Goal: Use online tool/utility: Utilize a website feature to perform a specific function

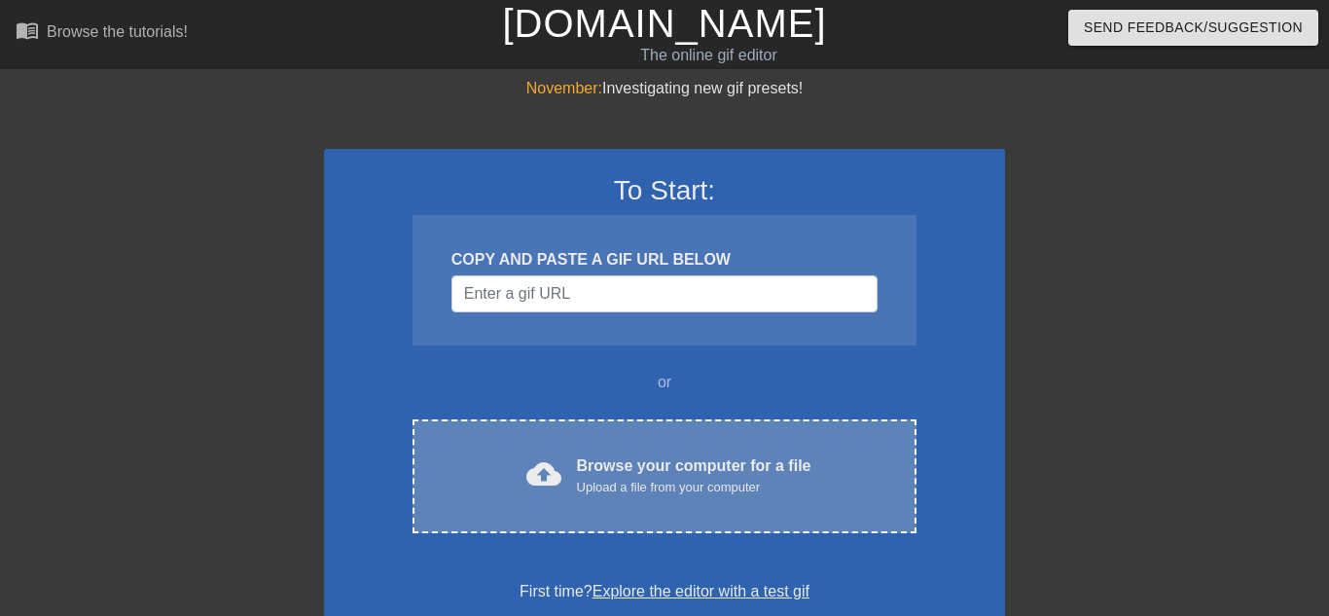
click at [595, 464] on div "Browse your computer for a file Upload a file from your computer" at bounding box center [694, 475] width 234 height 43
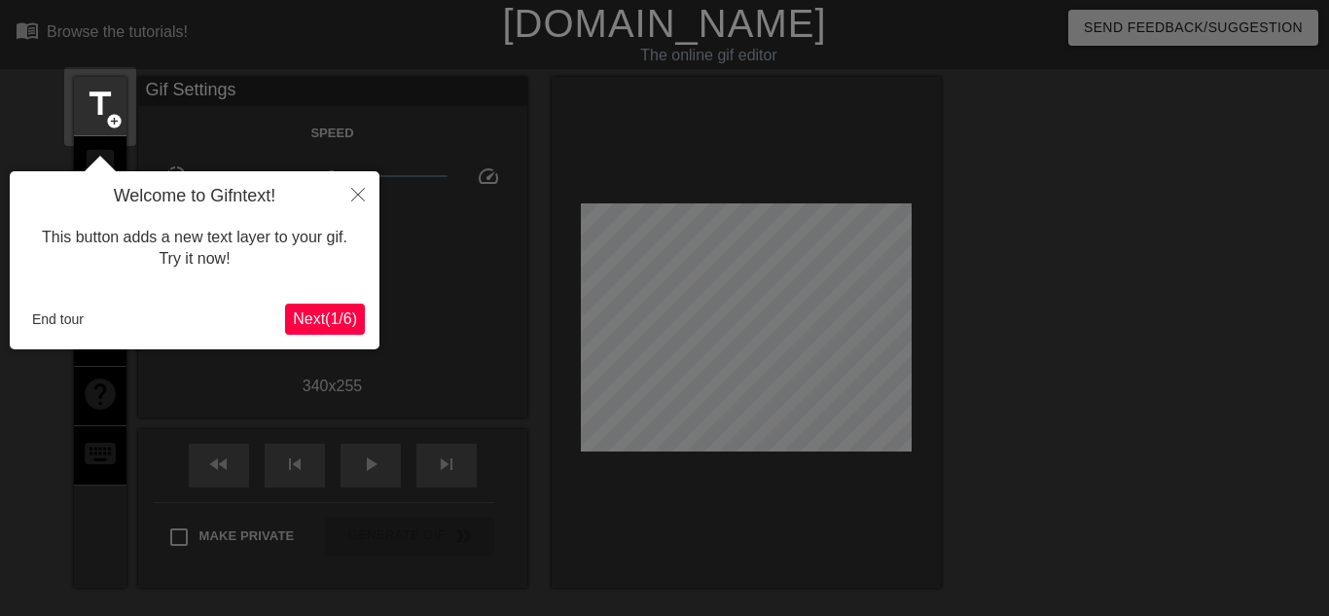
scroll to position [48, 0]
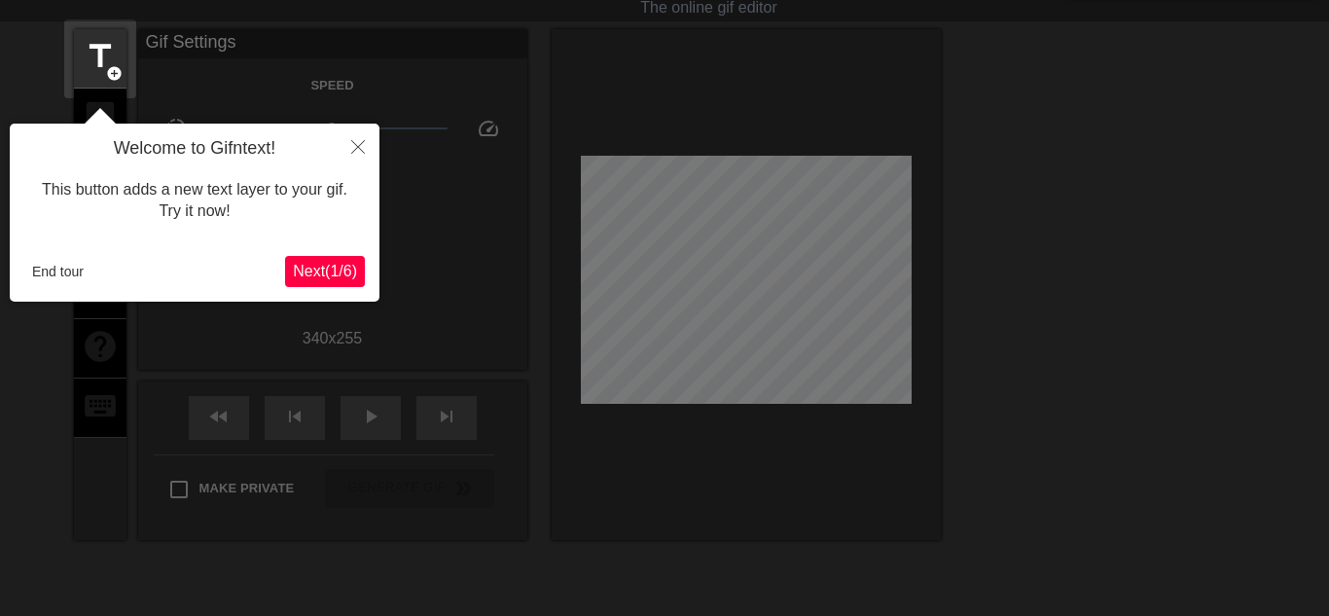
click at [323, 273] on span "Next ( 1 / 6 )" at bounding box center [325, 271] width 64 height 17
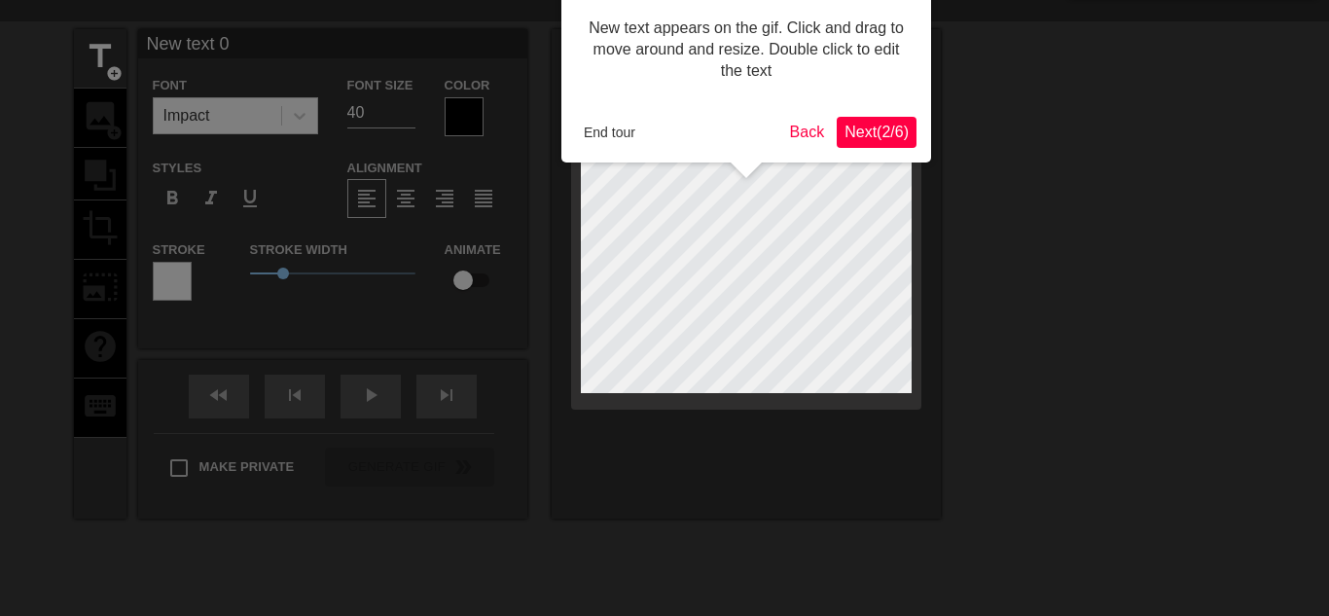
scroll to position [0, 0]
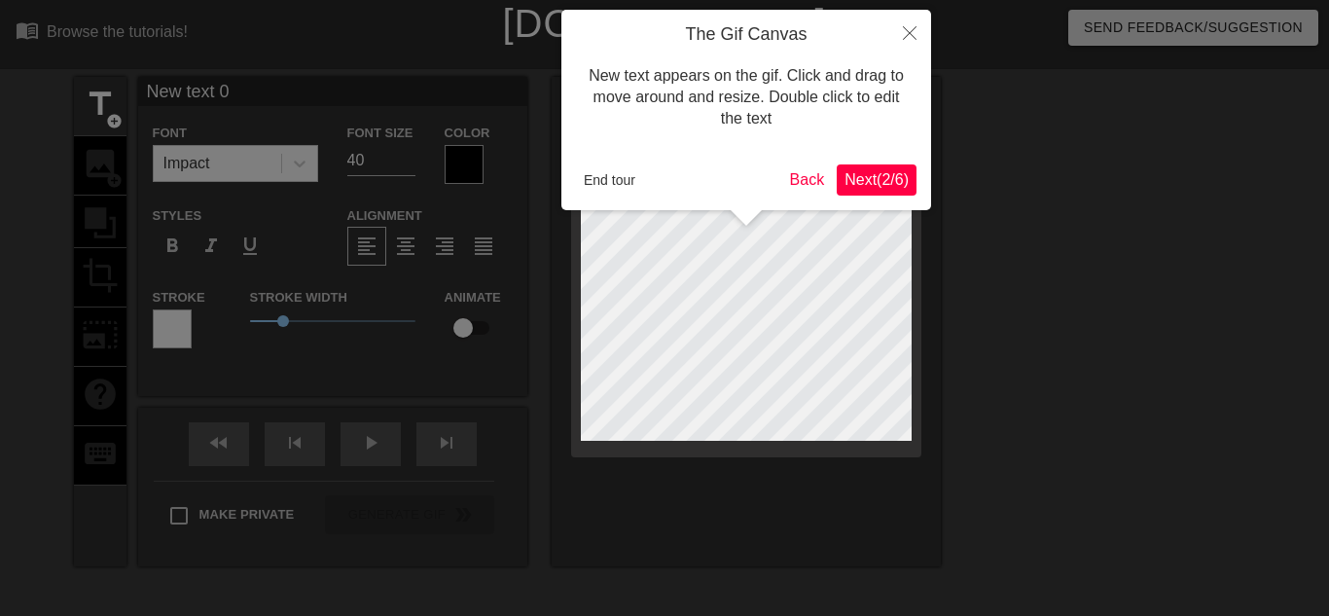
click at [877, 179] on span "Next ( 2 / 6 )" at bounding box center [877, 179] width 64 height 17
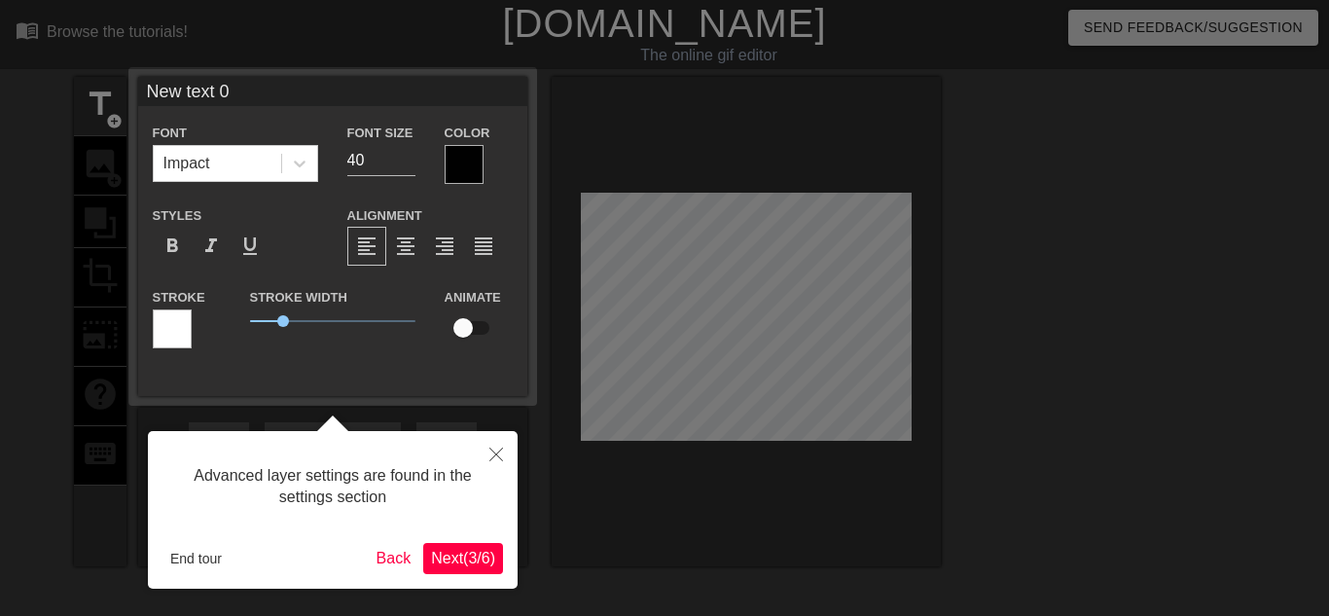
scroll to position [48, 0]
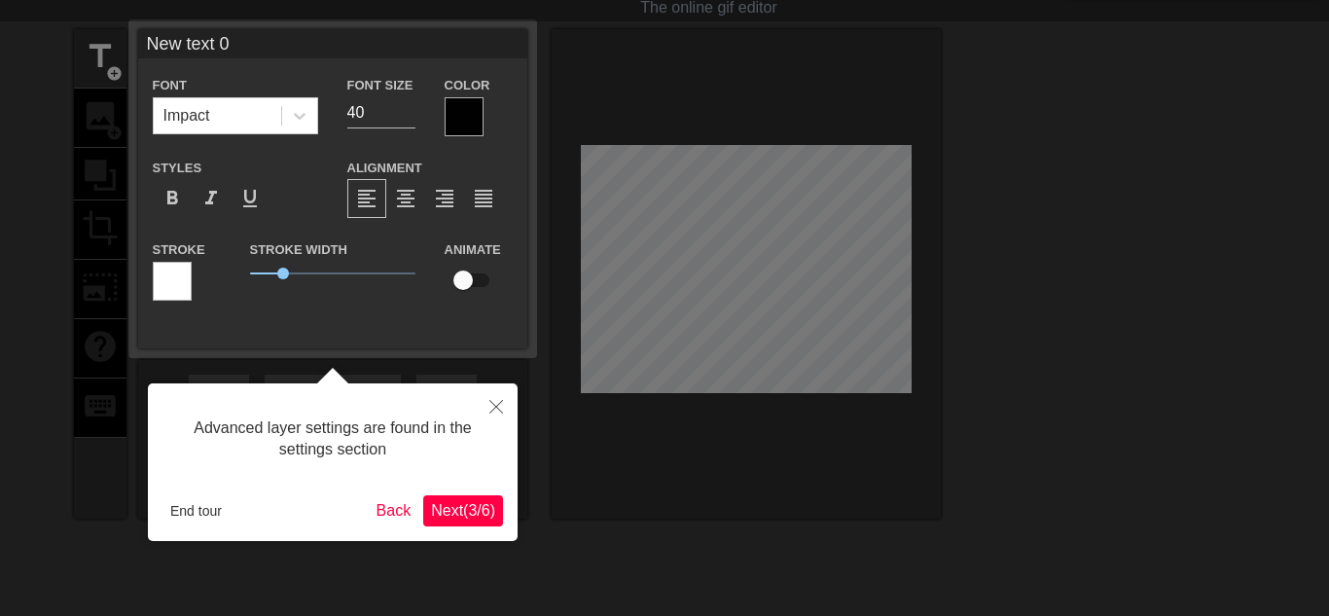
click at [465, 513] on span "Next ( 3 / 6 )" at bounding box center [463, 510] width 64 height 17
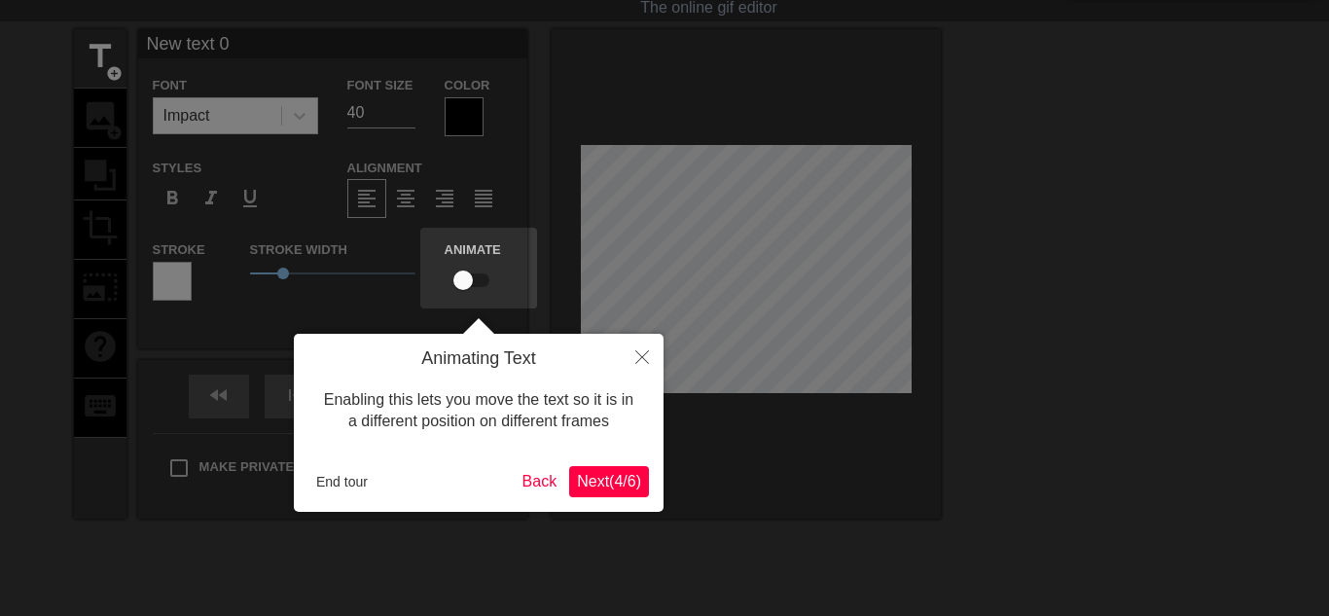
scroll to position [0, 0]
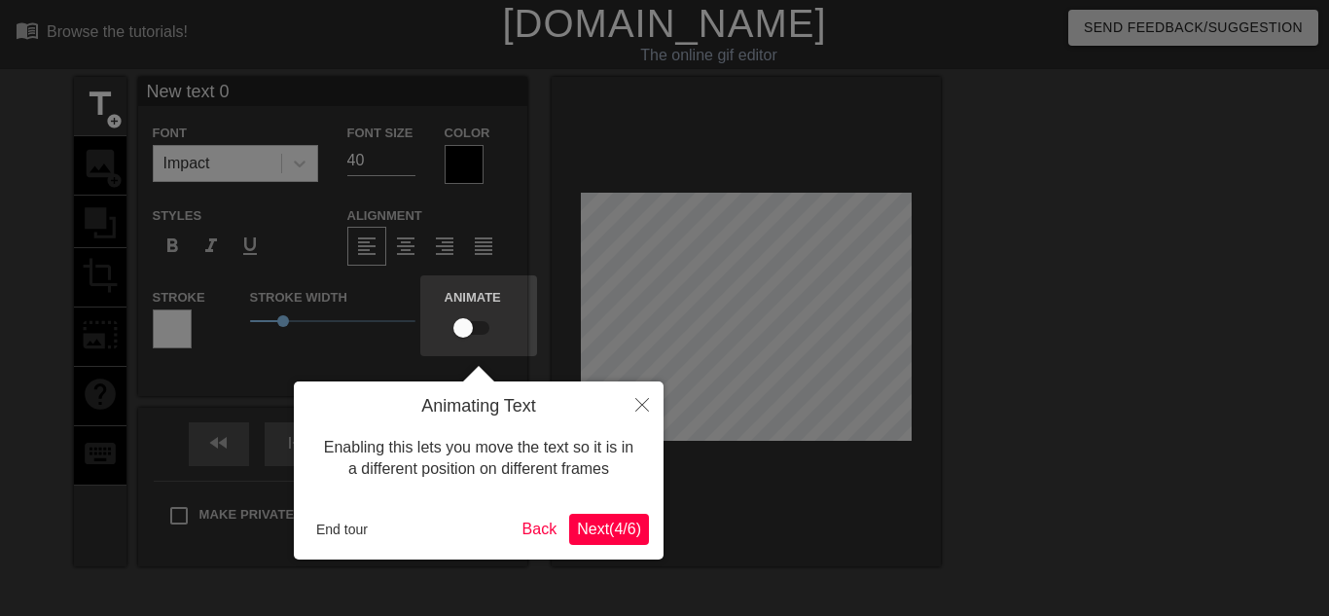
click at [608, 528] on span "Next ( 4 / 6 )" at bounding box center [609, 529] width 64 height 17
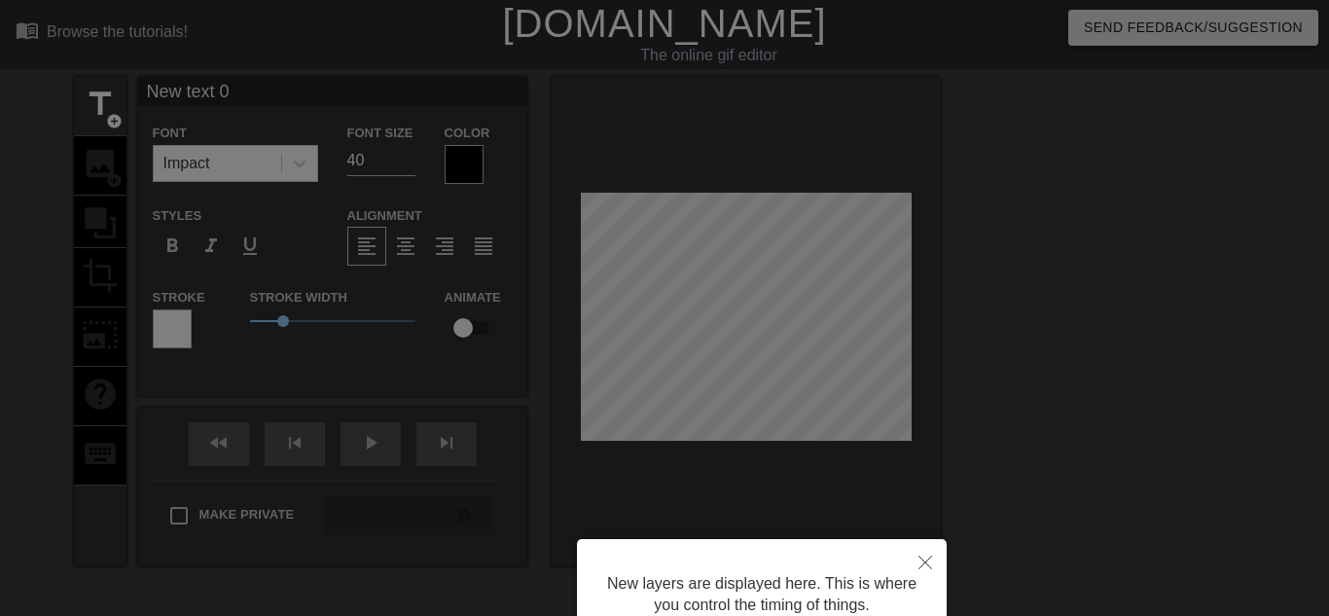
scroll to position [177, 0]
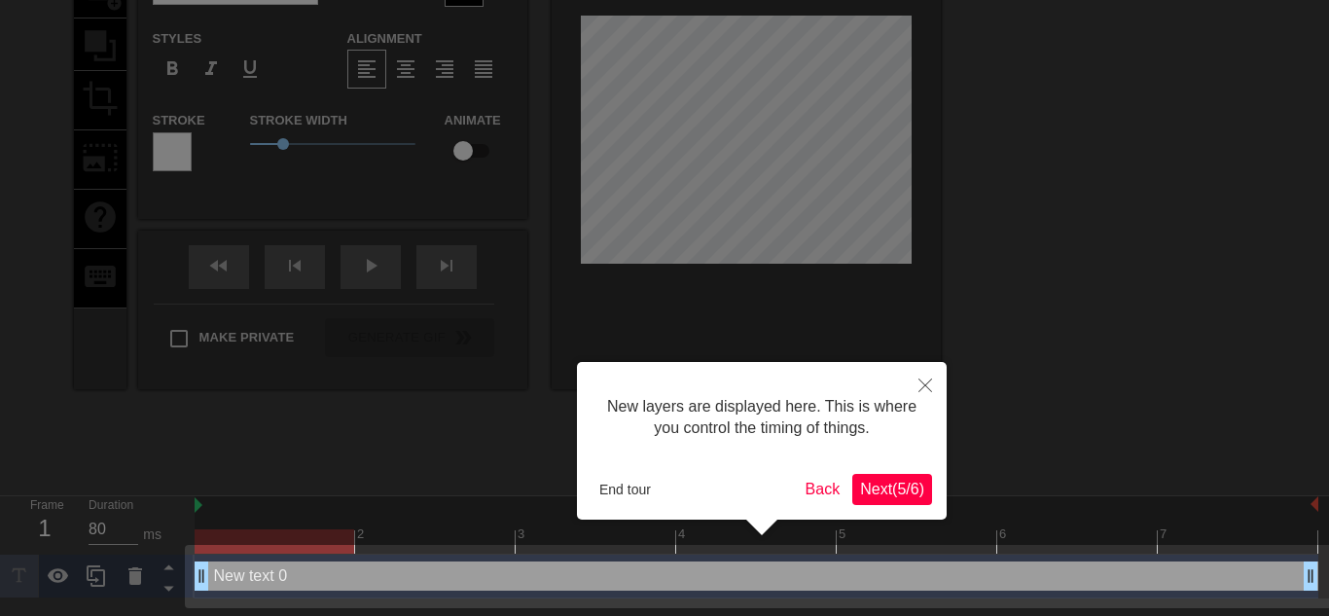
click at [902, 481] on span "Next ( 5 / 6 )" at bounding box center [892, 489] width 64 height 17
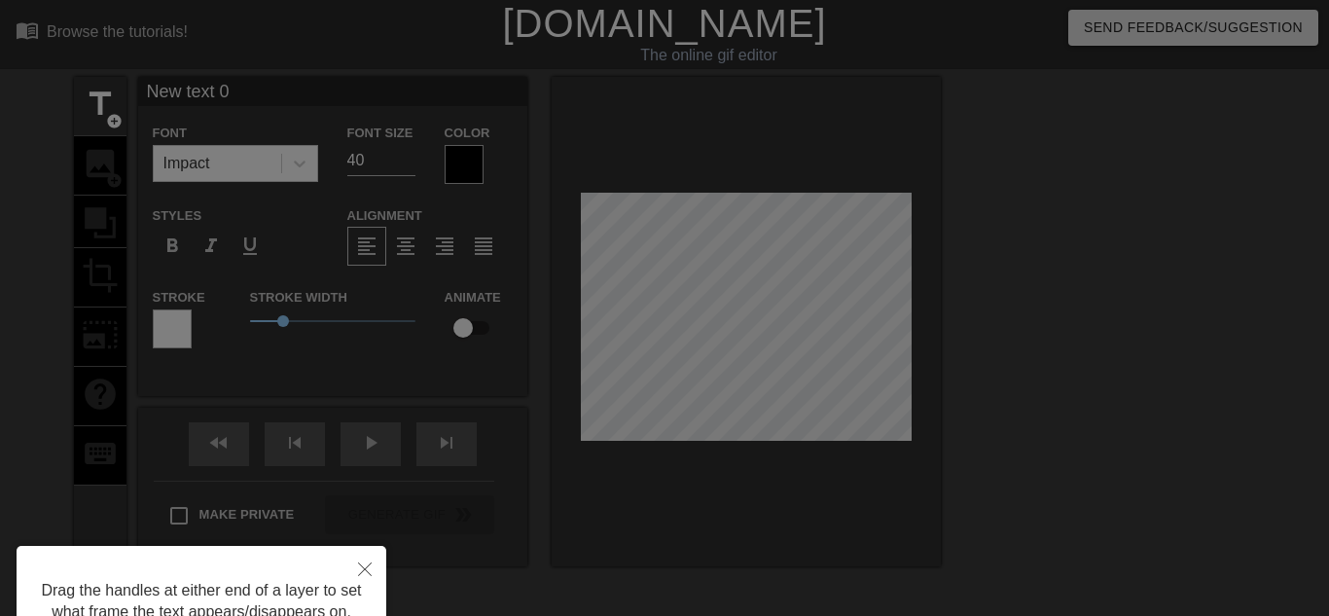
scroll to position [169, 0]
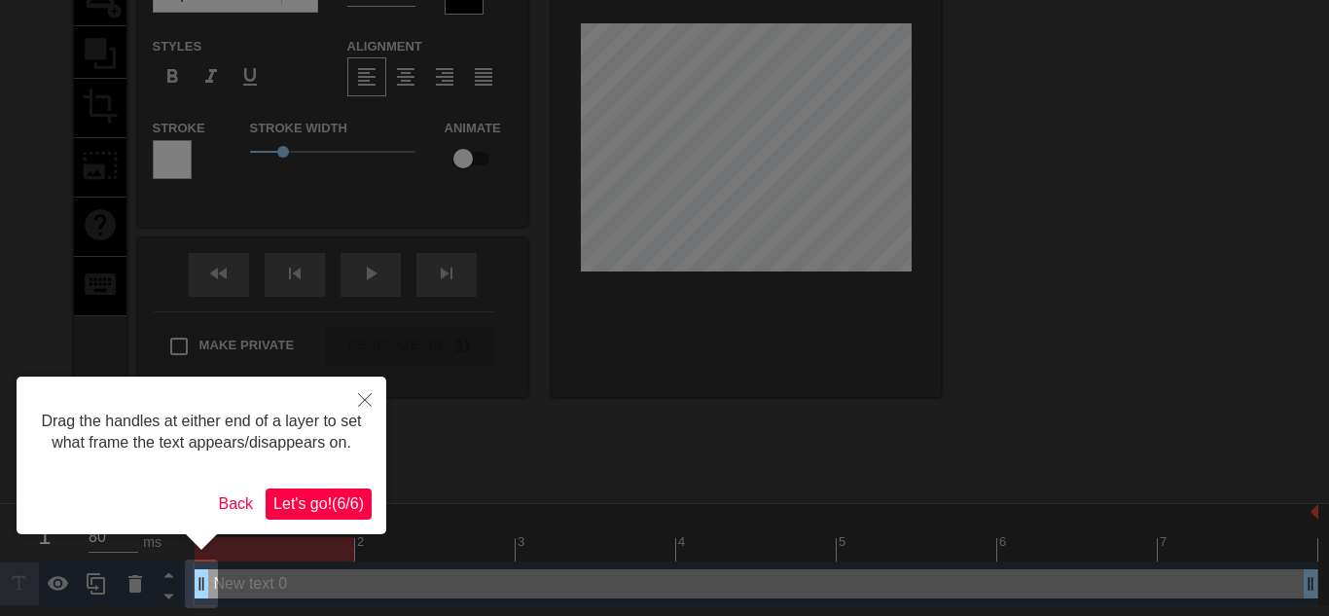
click at [317, 492] on button "Let's go! ( 6 / 6 )" at bounding box center [319, 503] width 106 height 31
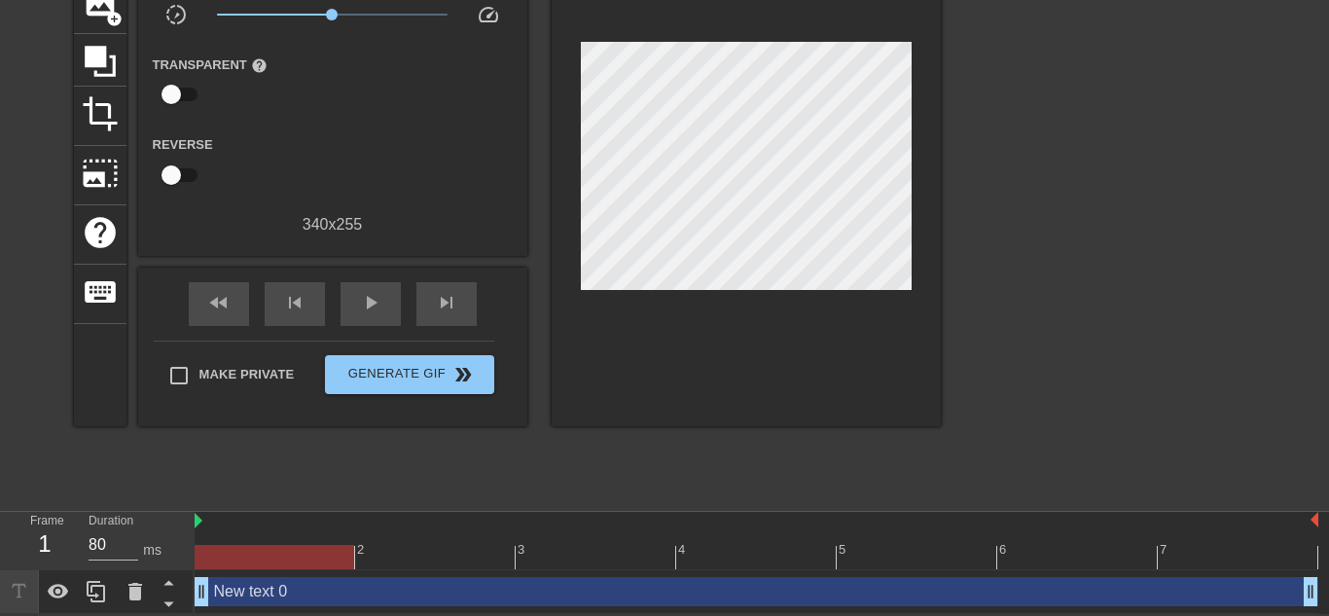
scroll to position [0, 0]
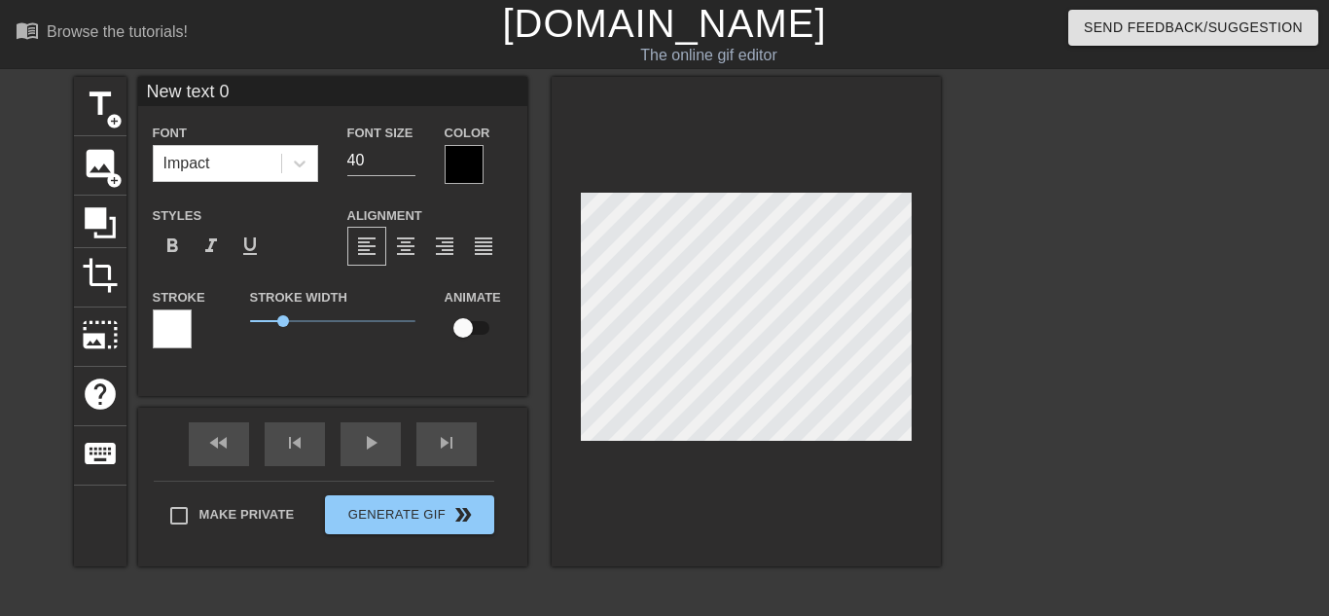
click at [1178, 280] on div "title add_circle image add_circle crop photo_size_select_large help keyboard Ne…" at bounding box center [664, 369] width 1329 height 584
click at [819, 109] on div at bounding box center [746, 321] width 389 height 489
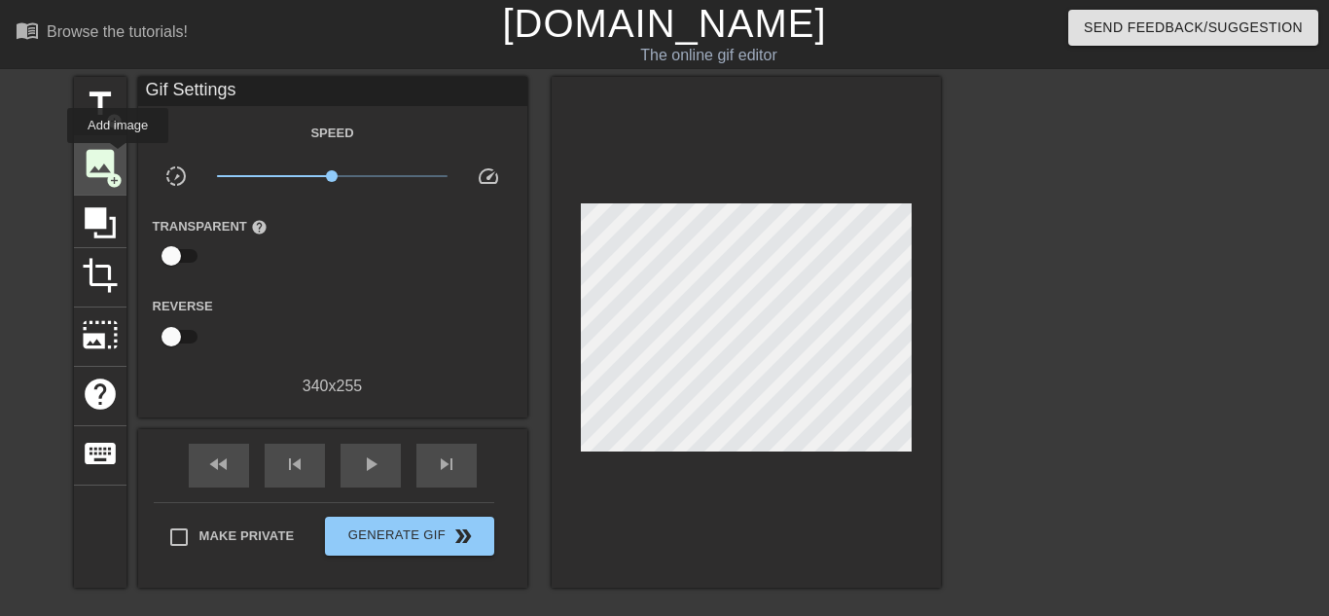
click at [117, 157] on span "image" at bounding box center [100, 163] width 37 height 37
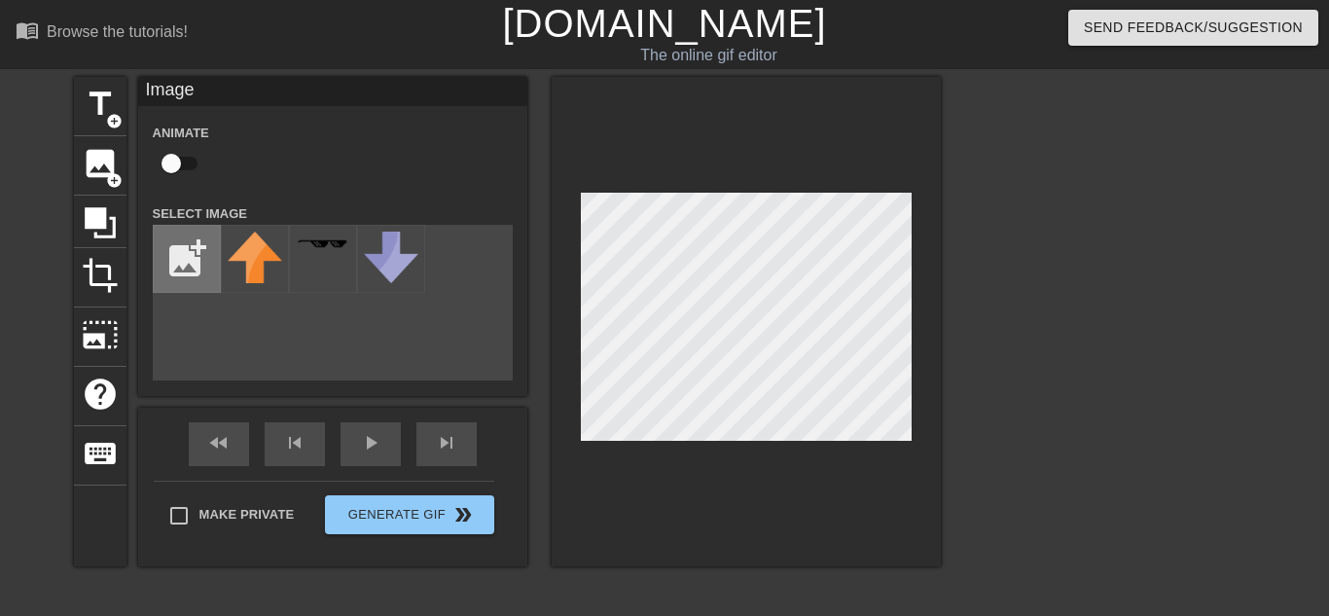
click at [203, 236] on input "file" at bounding box center [187, 259] width 66 height 66
type input "C:\fakepath\46l4r7.png"
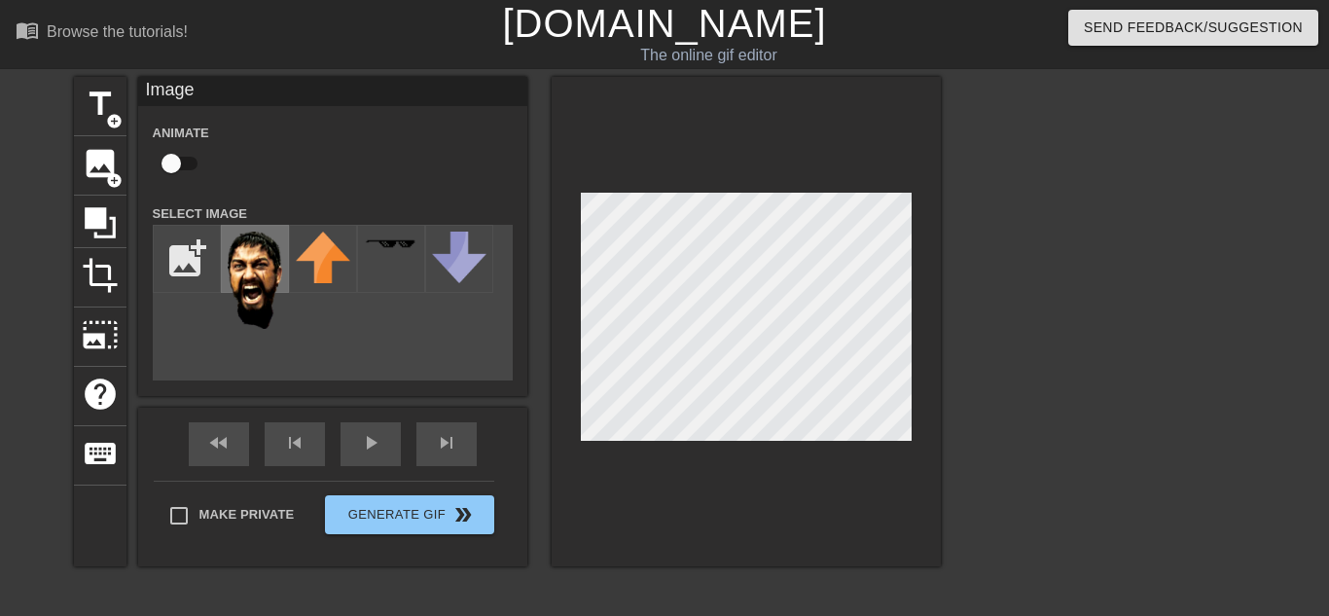
click at [262, 281] on img at bounding box center [255, 280] width 54 height 97
click at [670, 178] on div at bounding box center [746, 321] width 389 height 489
click at [183, 165] on input "checkbox" at bounding box center [171, 163] width 111 height 37
checkbox input "true"
click at [425, 437] on div "fast_rewind skip_previous play_arrow skip_next" at bounding box center [332, 444] width 317 height 73
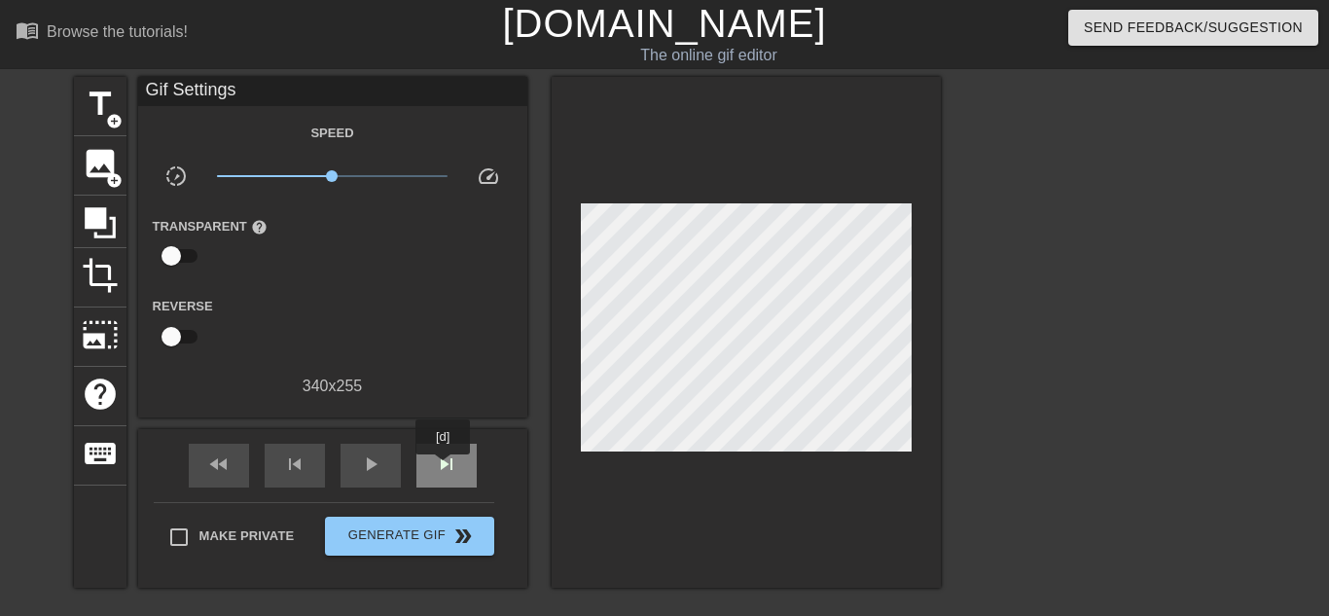
click at [443, 468] on span "skip_next" at bounding box center [446, 463] width 23 height 23
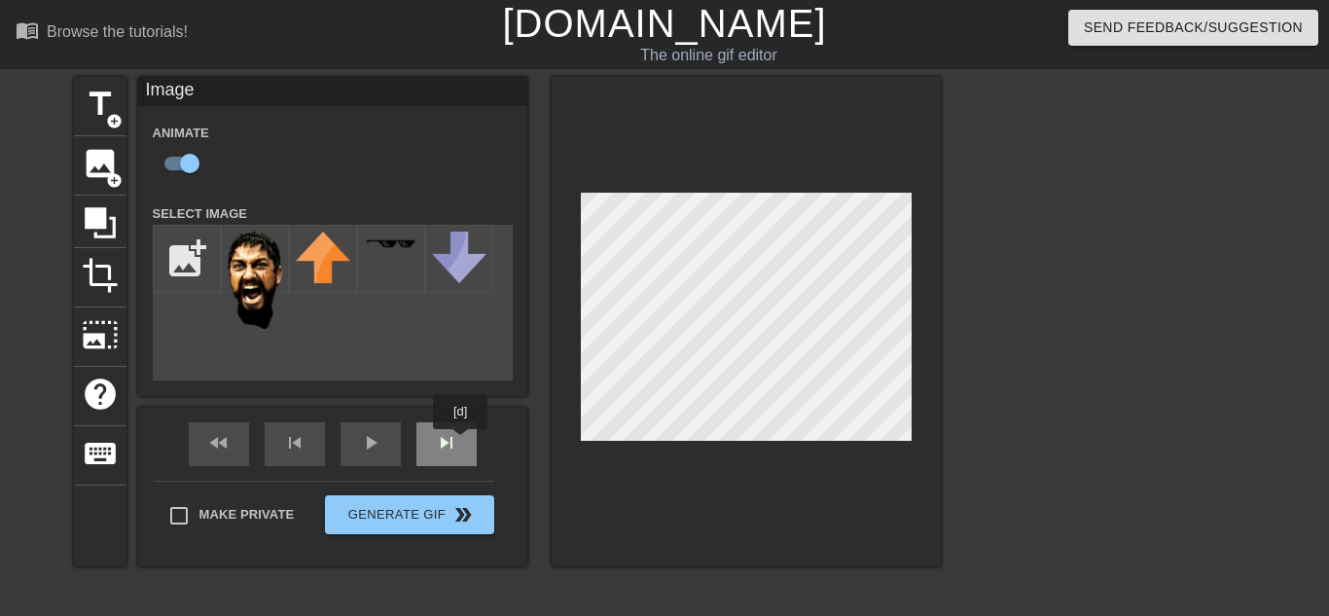
click at [460, 444] on div "skip_next" at bounding box center [446, 444] width 60 height 44
click at [421, 451] on div "skip_next" at bounding box center [446, 444] width 60 height 44
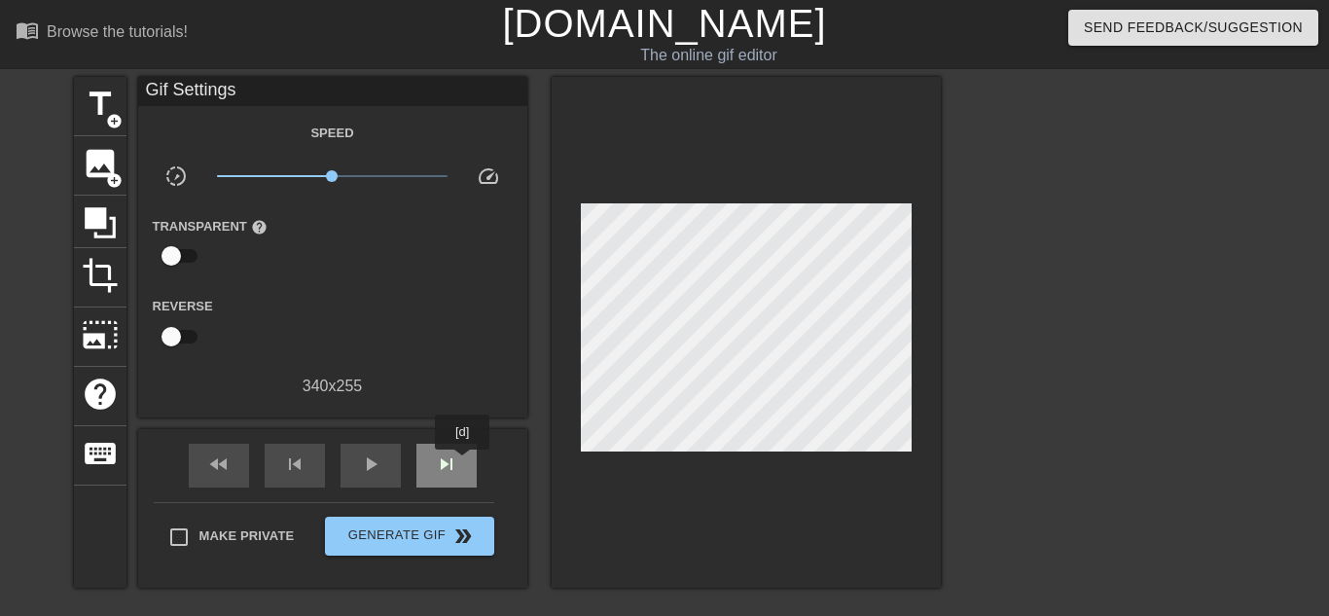
click at [460, 464] on div "skip_next" at bounding box center [446, 466] width 60 height 44
click at [452, 438] on div "fast_rewind skip_previous play_arrow skip_next" at bounding box center [332, 465] width 317 height 73
click at [452, 449] on div "skip_next" at bounding box center [446, 466] width 60 height 44
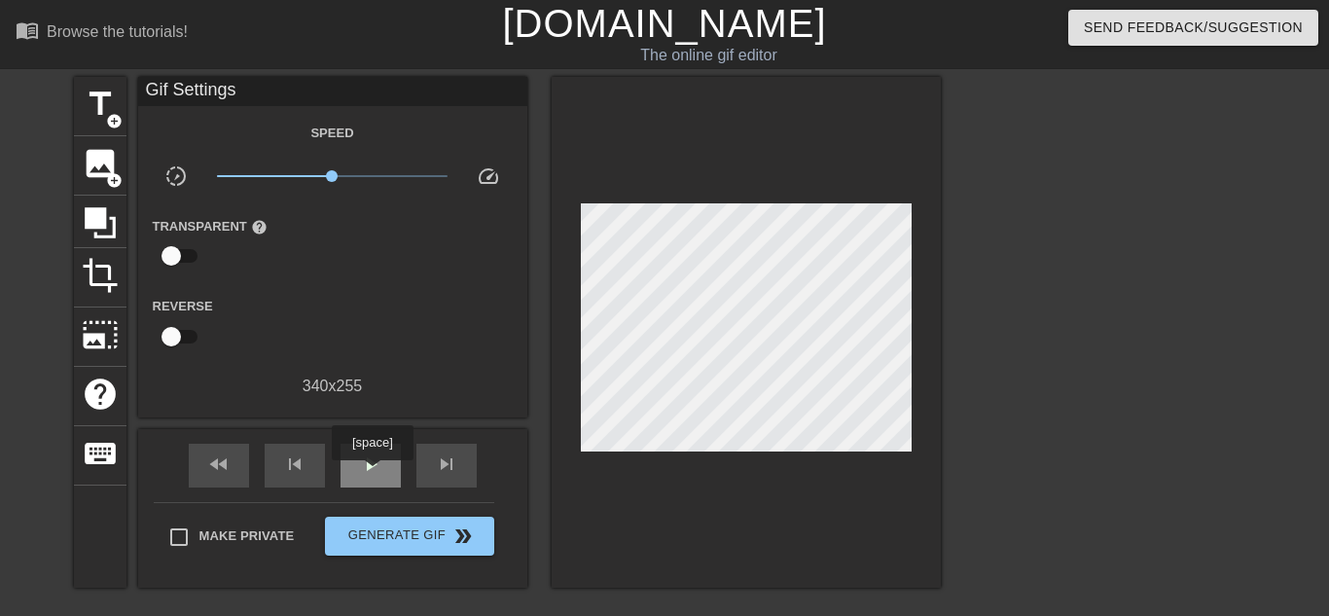
click at [373, 474] on span "play_arrow" at bounding box center [370, 463] width 23 height 23
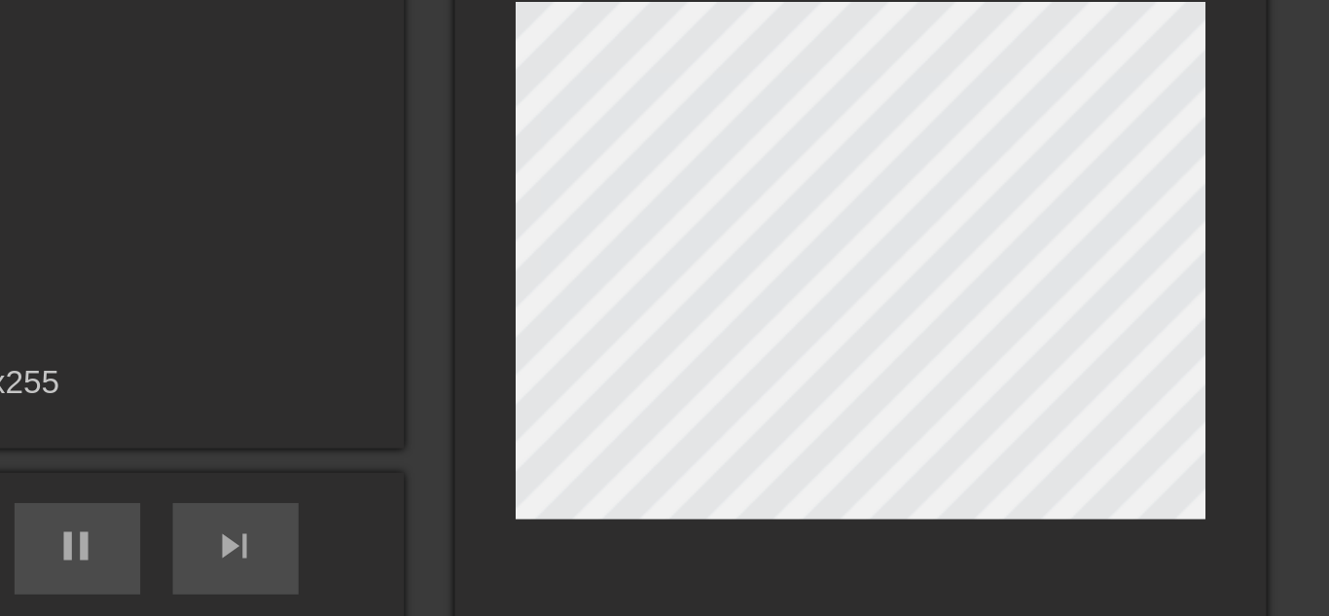
scroll to position [1, 0]
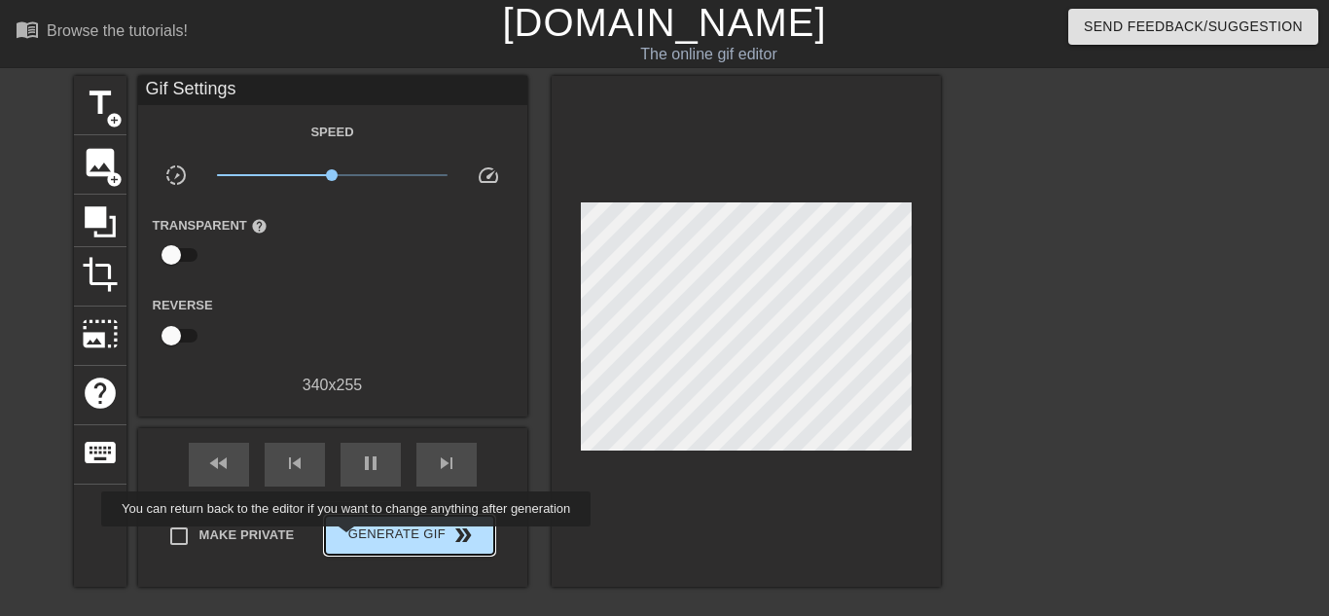
click at [342, 540] on span "Generate Gif double_arrow" at bounding box center [409, 534] width 153 height 23
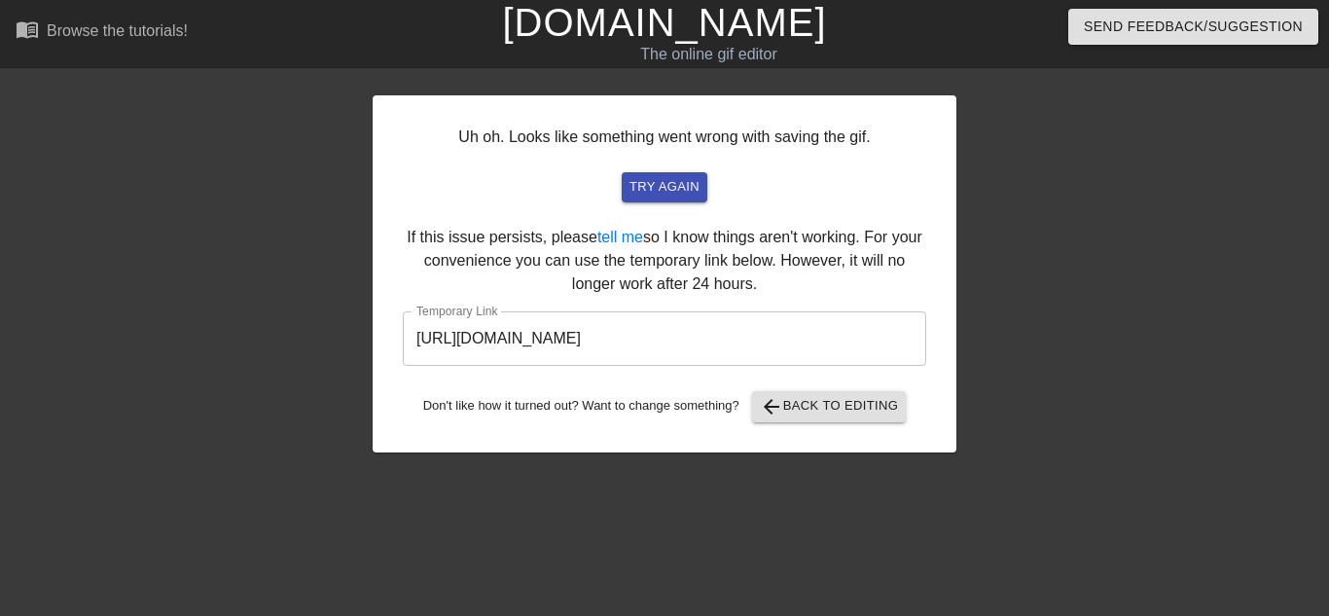
click at [632, 333] on input "[URL][DOMAIN_NAME]" at bounding box center [664, 338] width 523 height 54
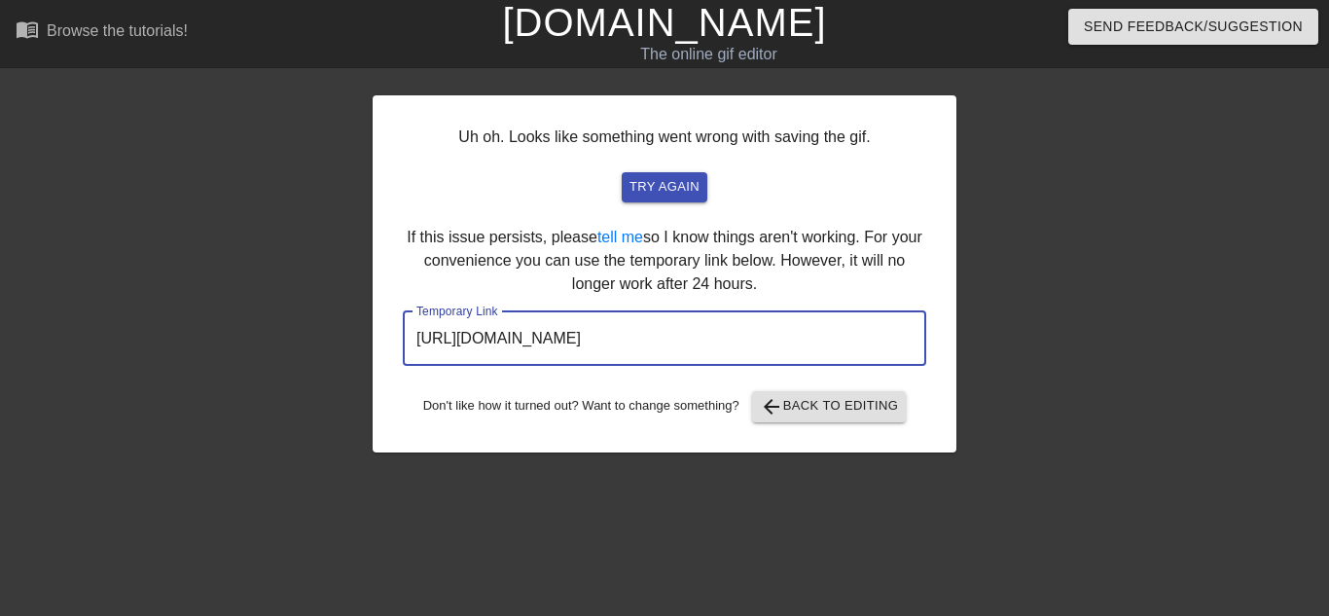
click at [632, 333] on input "[URL][DOMAIN_NAME]" at bounding box center [664, 338] width 523 height 54
